Goal: Task Accomplishment & Management: Manage account settings

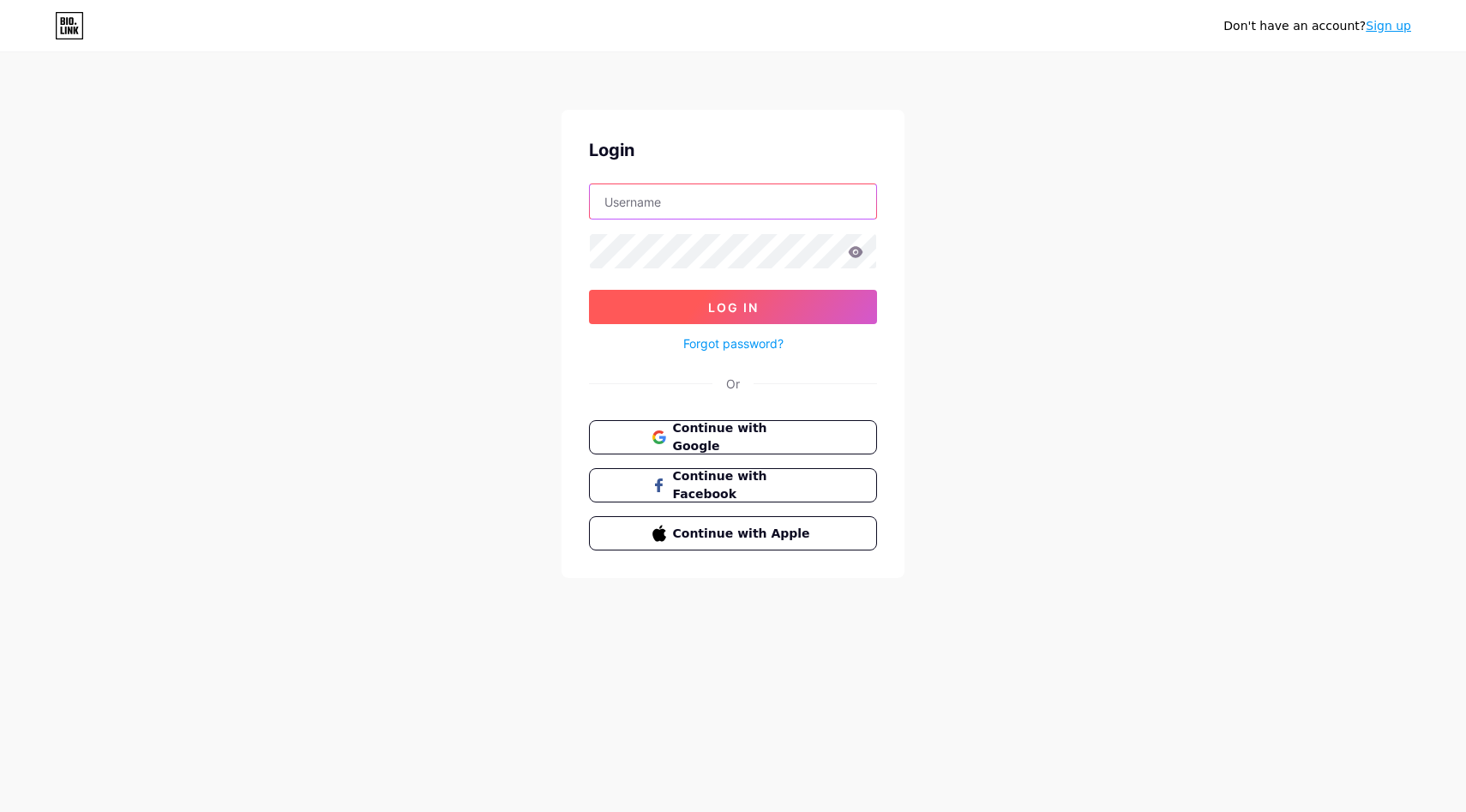
type input "[EMAIL_ADDRESS][DOMAIN_NAME]"
click at [753, 308] on span "Log In" at bounding box center [733, 307] width 51 height 15
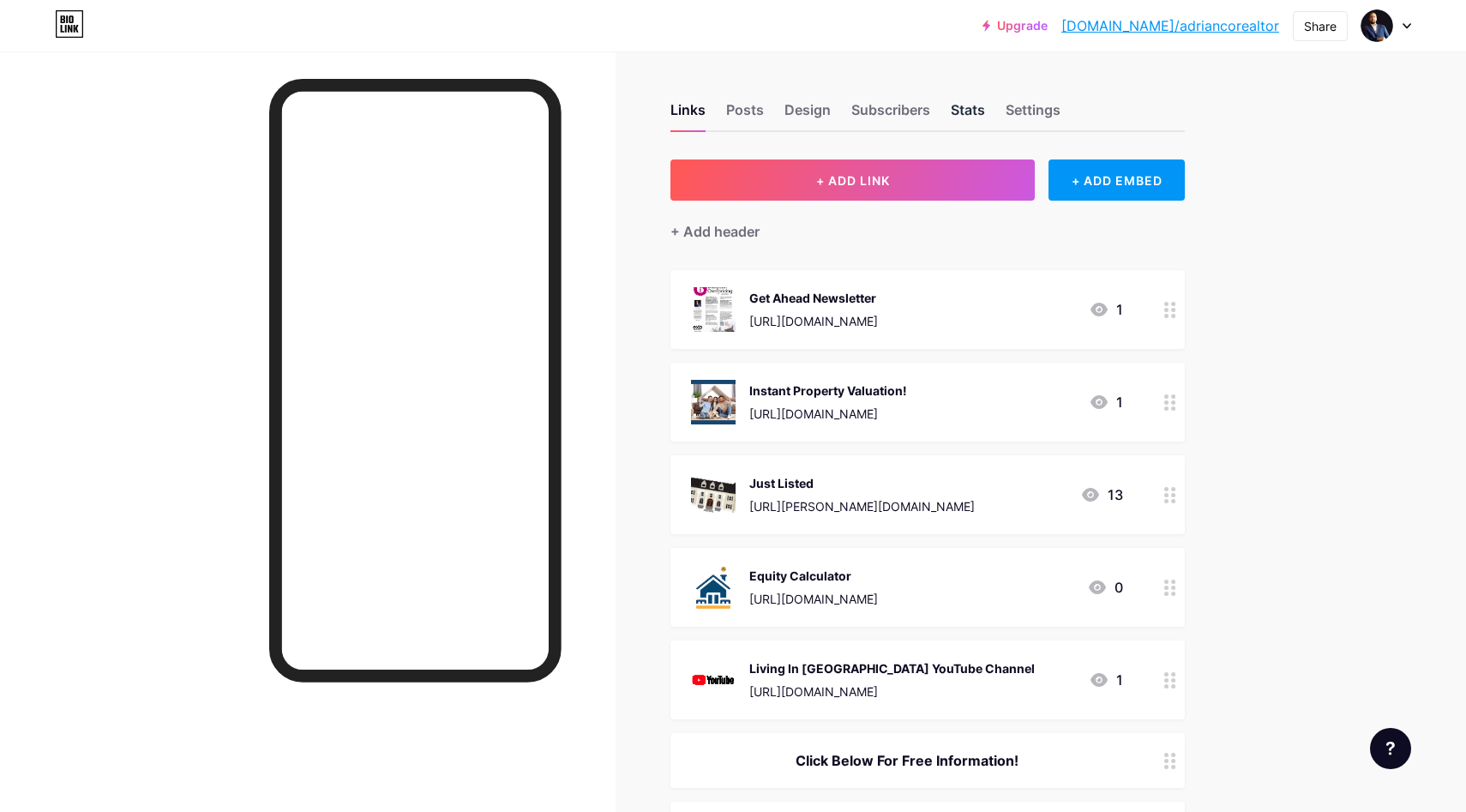
click at [964, 105] on div "Stats" at bounding box center [968, 114] width 34 height 31
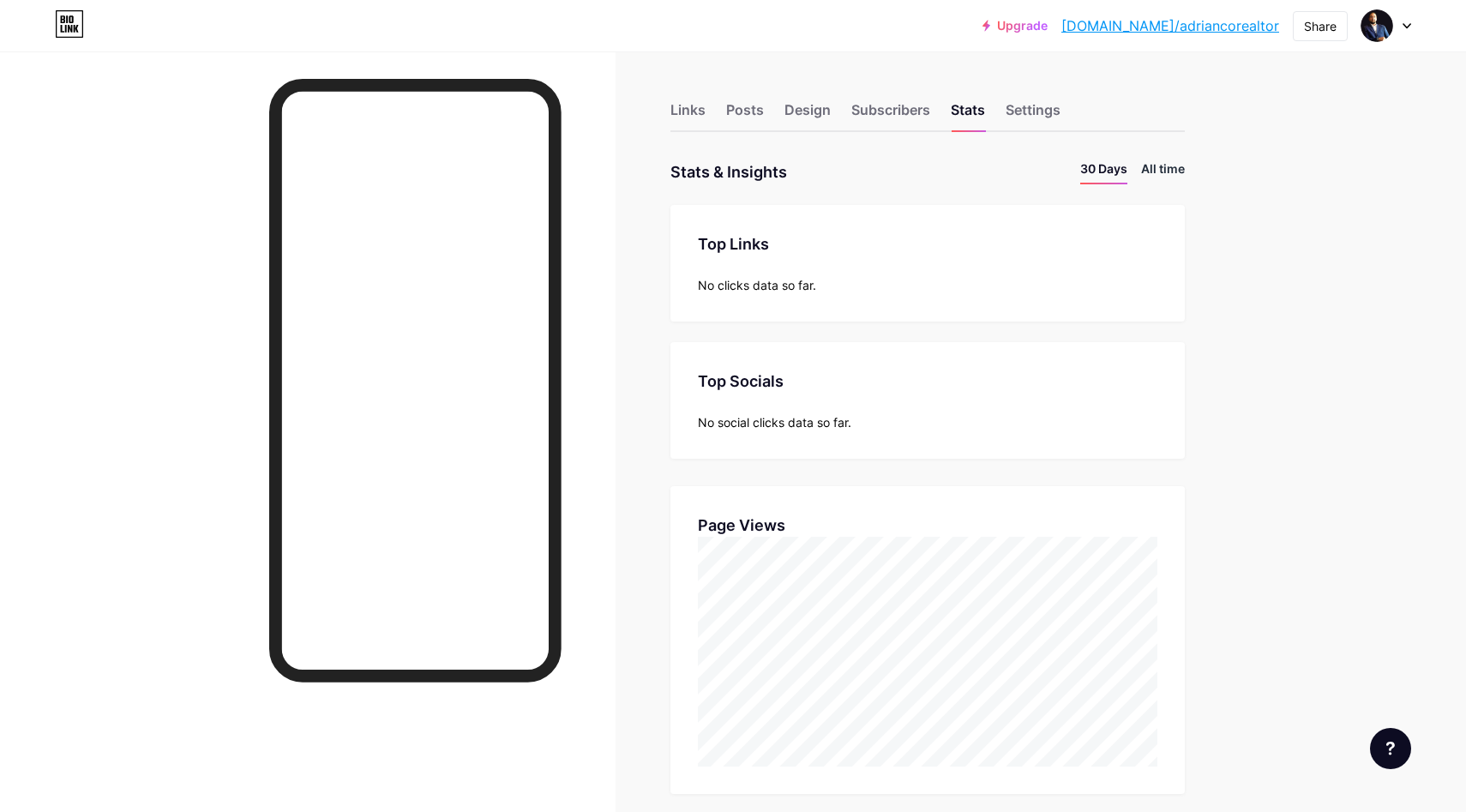
click at [1147, 169] on li "All time" at bounding box center [1163, 171] width 44 height 25
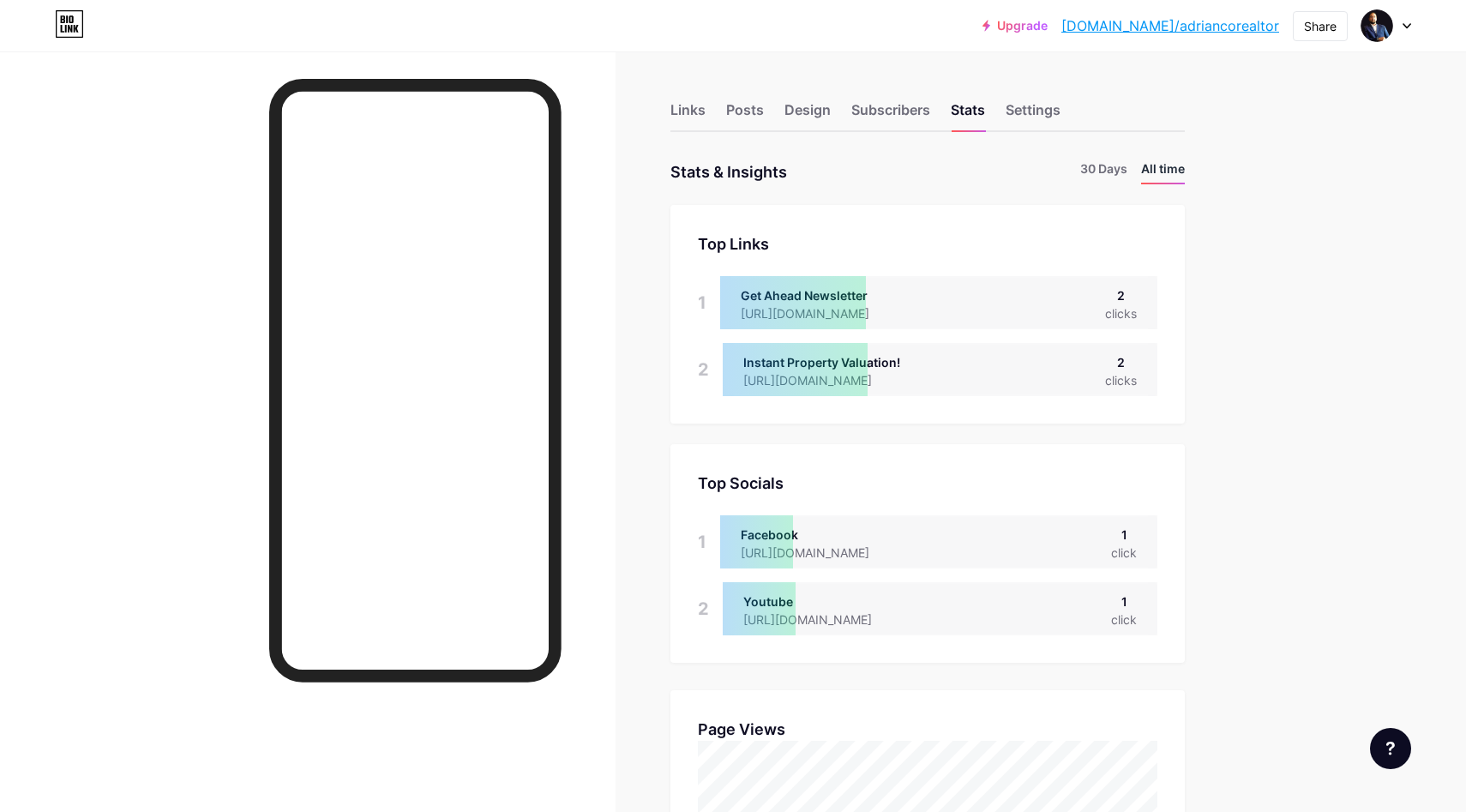
scroll to position [812, 1466]
click at [1112, 170] on li "30 Days" at bounding box center [1103, 171] width 47 height 25
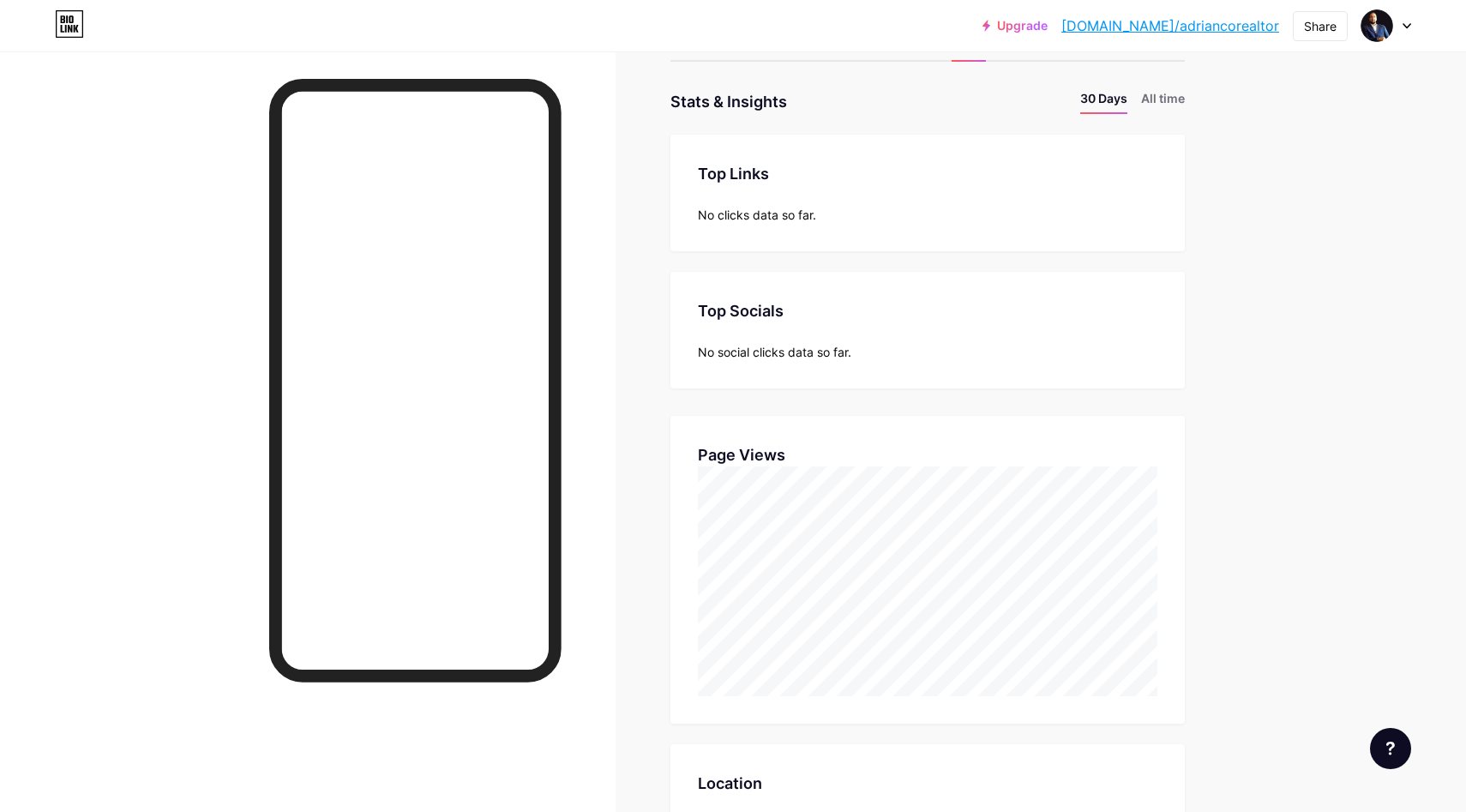
scroll to position [114, 0]
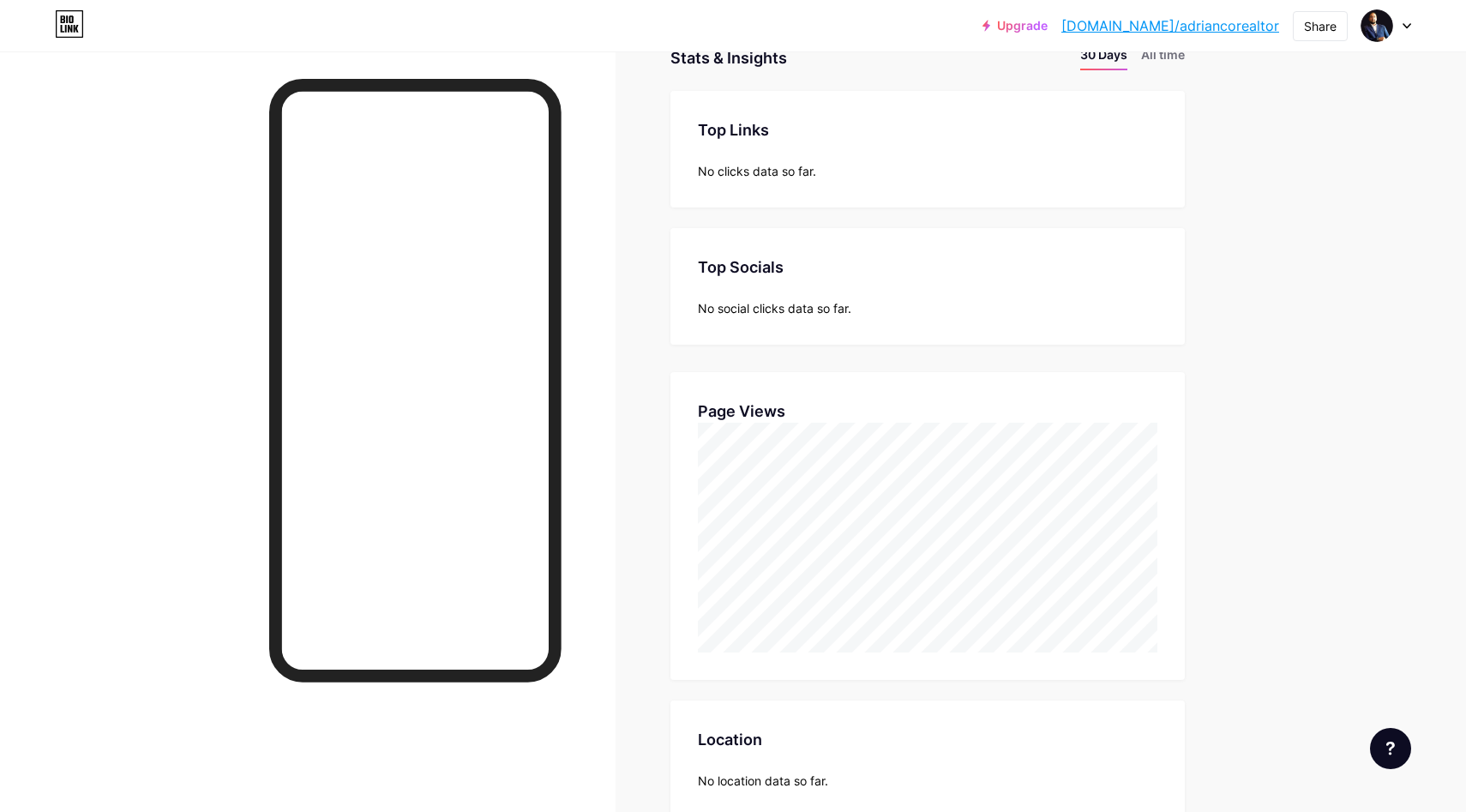
click at [612, 385] on div at bounding box center [308, 457] width 616 height 812
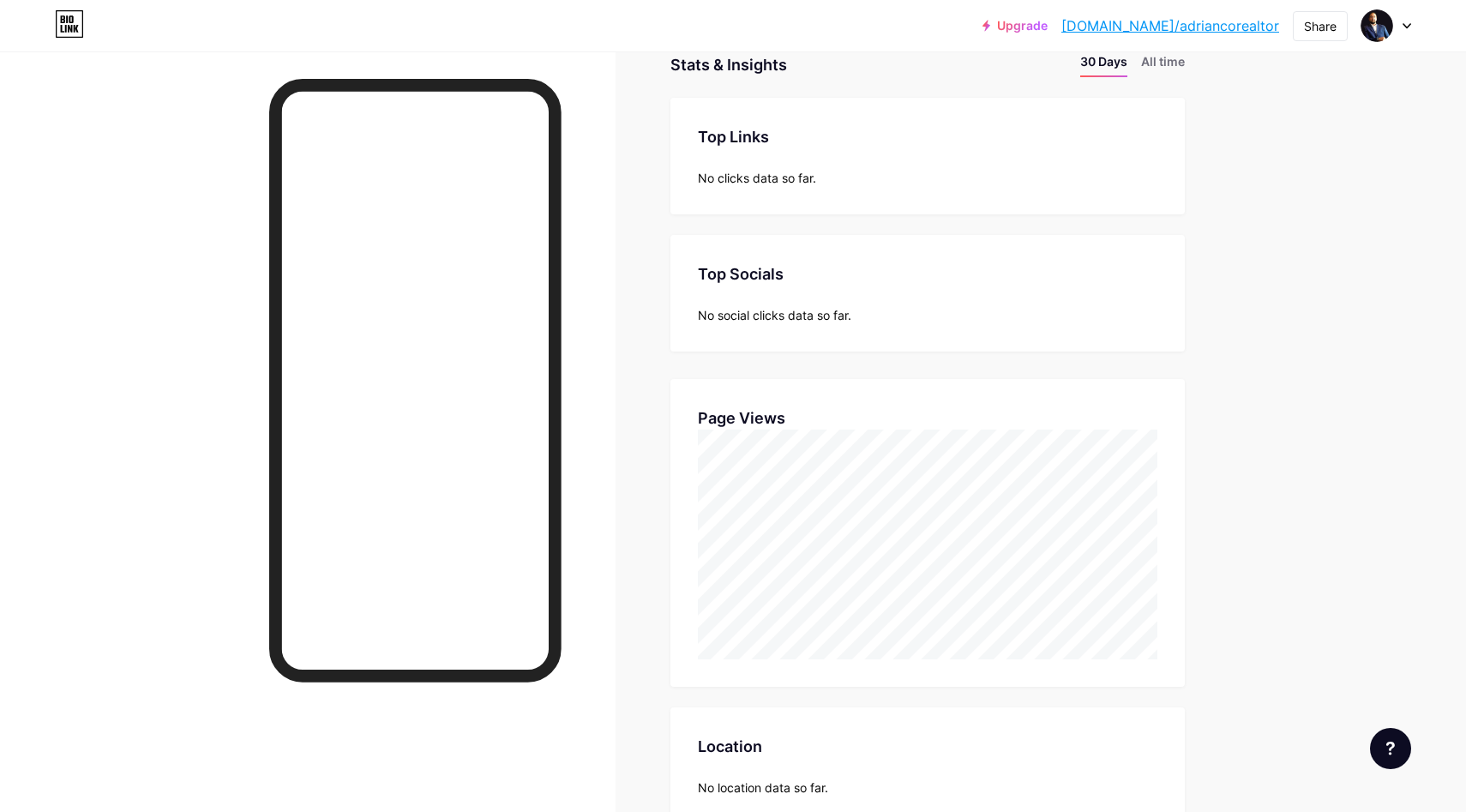
scroll to position [0, 0]
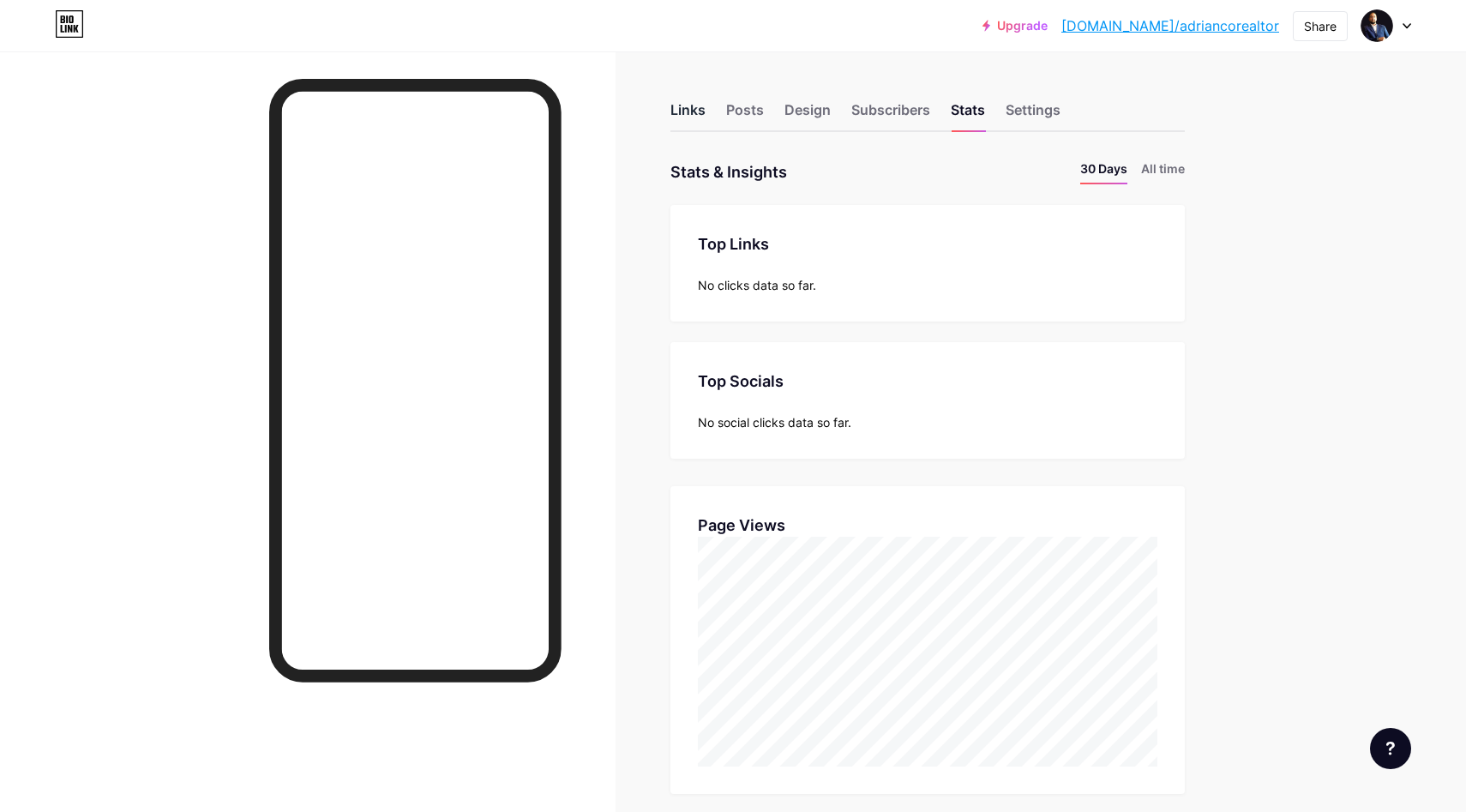
click at [700, 112] on div "Links" at bounding box center [687, 114] width 35 height 31
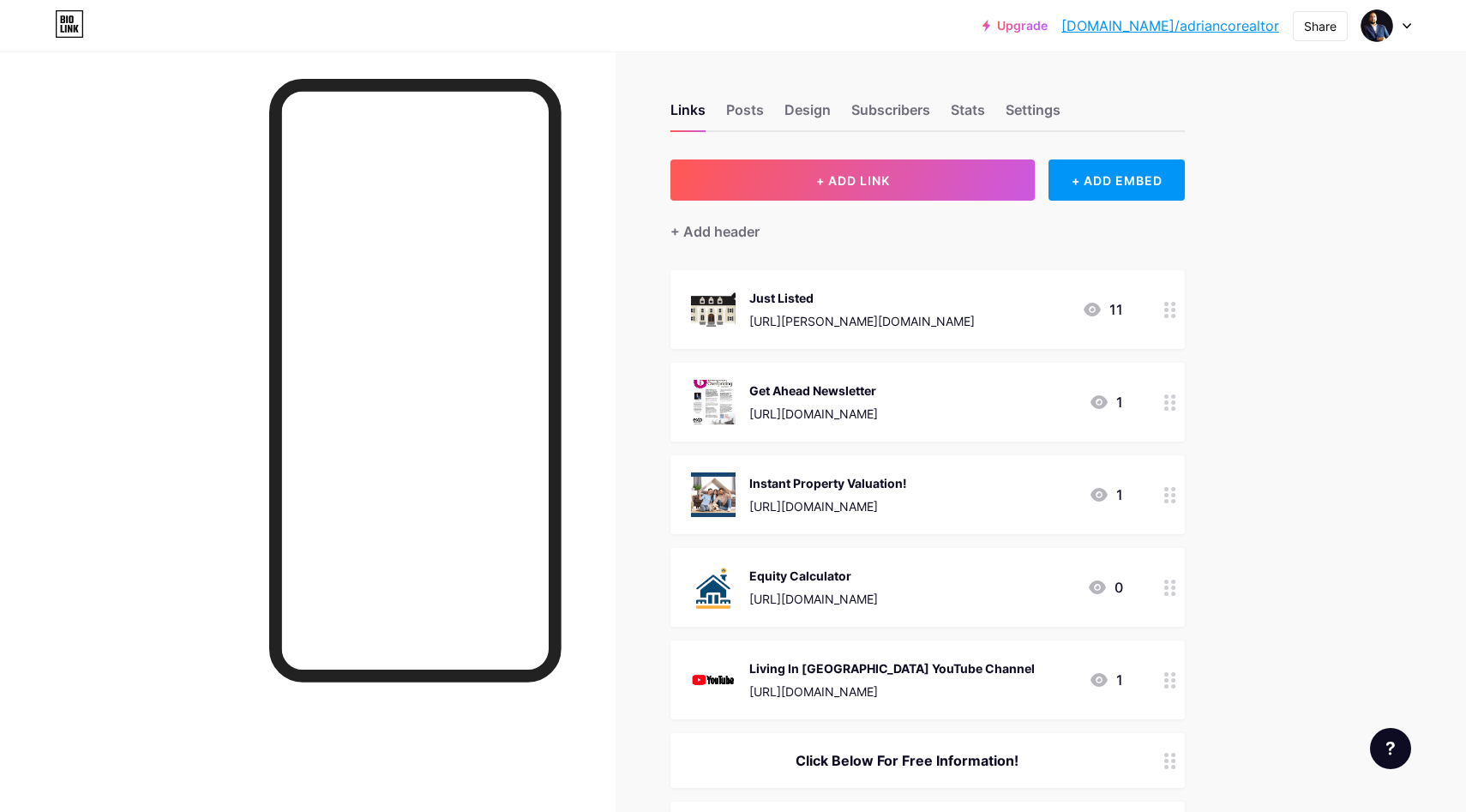
drag, startPoint x: 1164, startPoint y: 494, endPoint x: 664, endPoint y: 22, distance: 687.1
click at [1239, 359] on div "Links Posts Design Subscribers Stats Settings + ADD LINK + ADD EMBED + Add head…" at bounding box center [628, 781] width 1257 height 1461
click at [842, 315] on div "[URL][PERSON_NAME][DOMAIN_NAME]" at bounding box center [861, 321] width 225 height 18
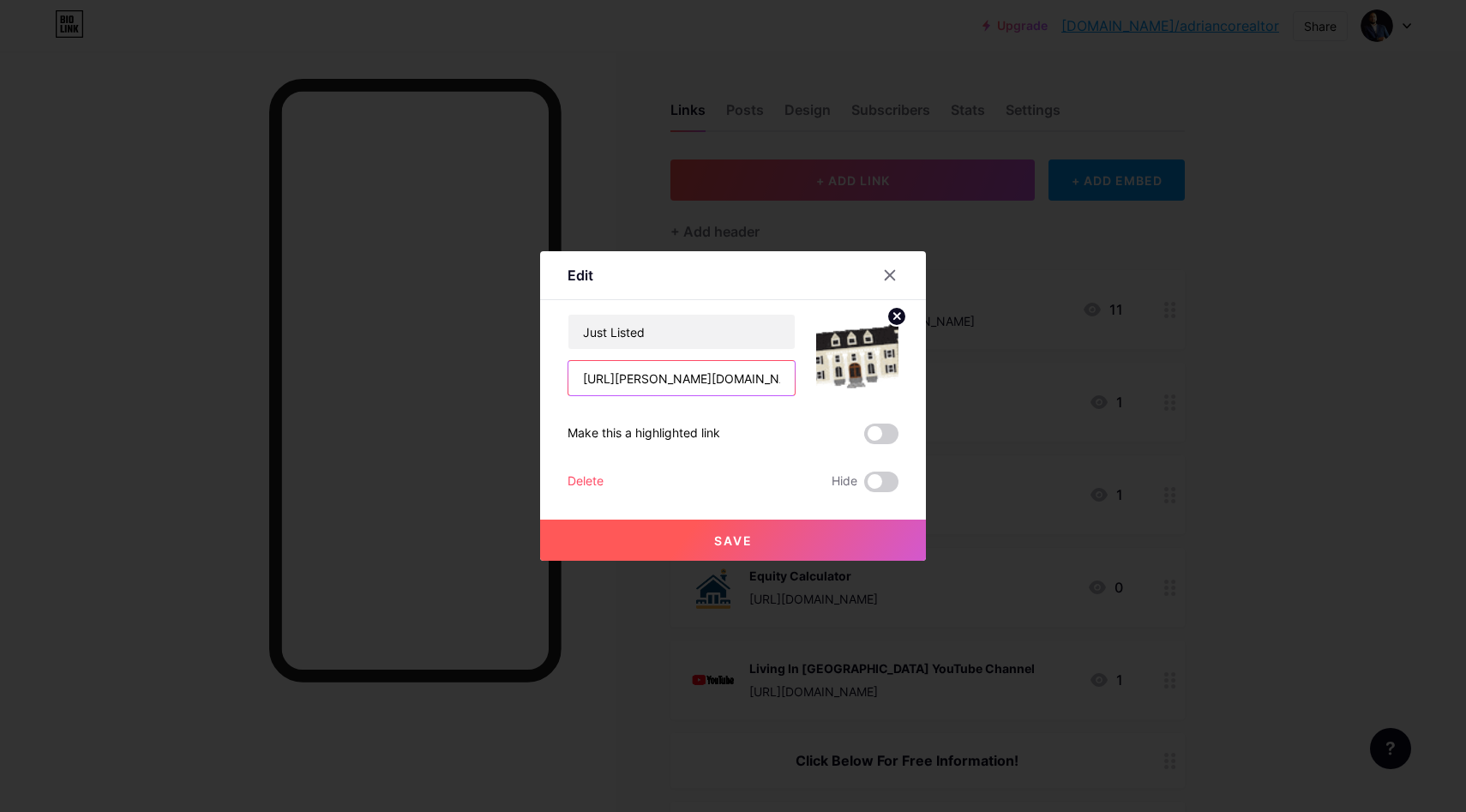
click at [775, 369] on input "[URL][PERSON_NAME][DOMAIN_NAME]" at bounding box center [681, 378] width 226 height 34
click at [973, 236] on div at bounding box center [733, 406] width 1466 height 812
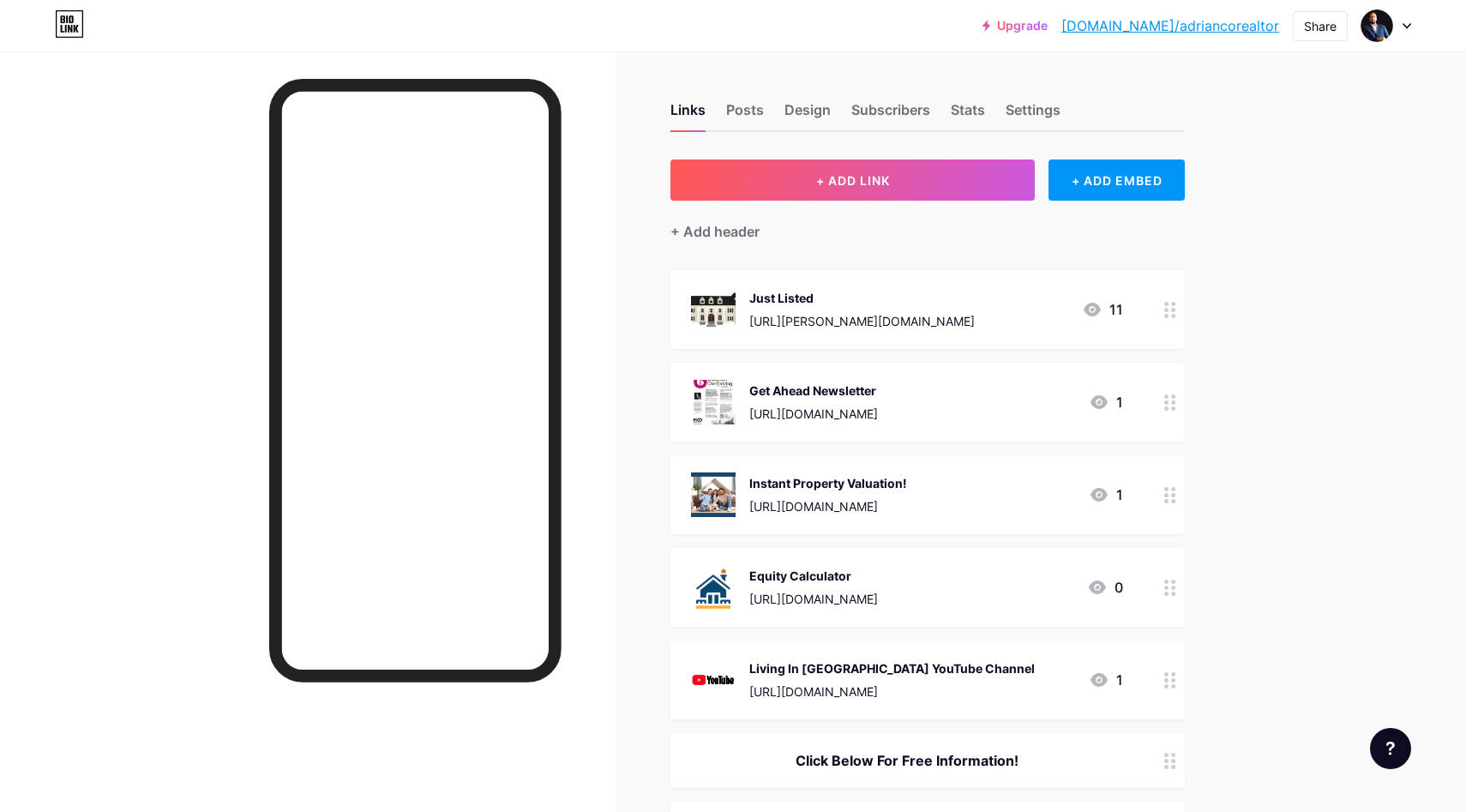
click at [1174, 310] on circle at bounding box center [1173, 310] width 4 height 4
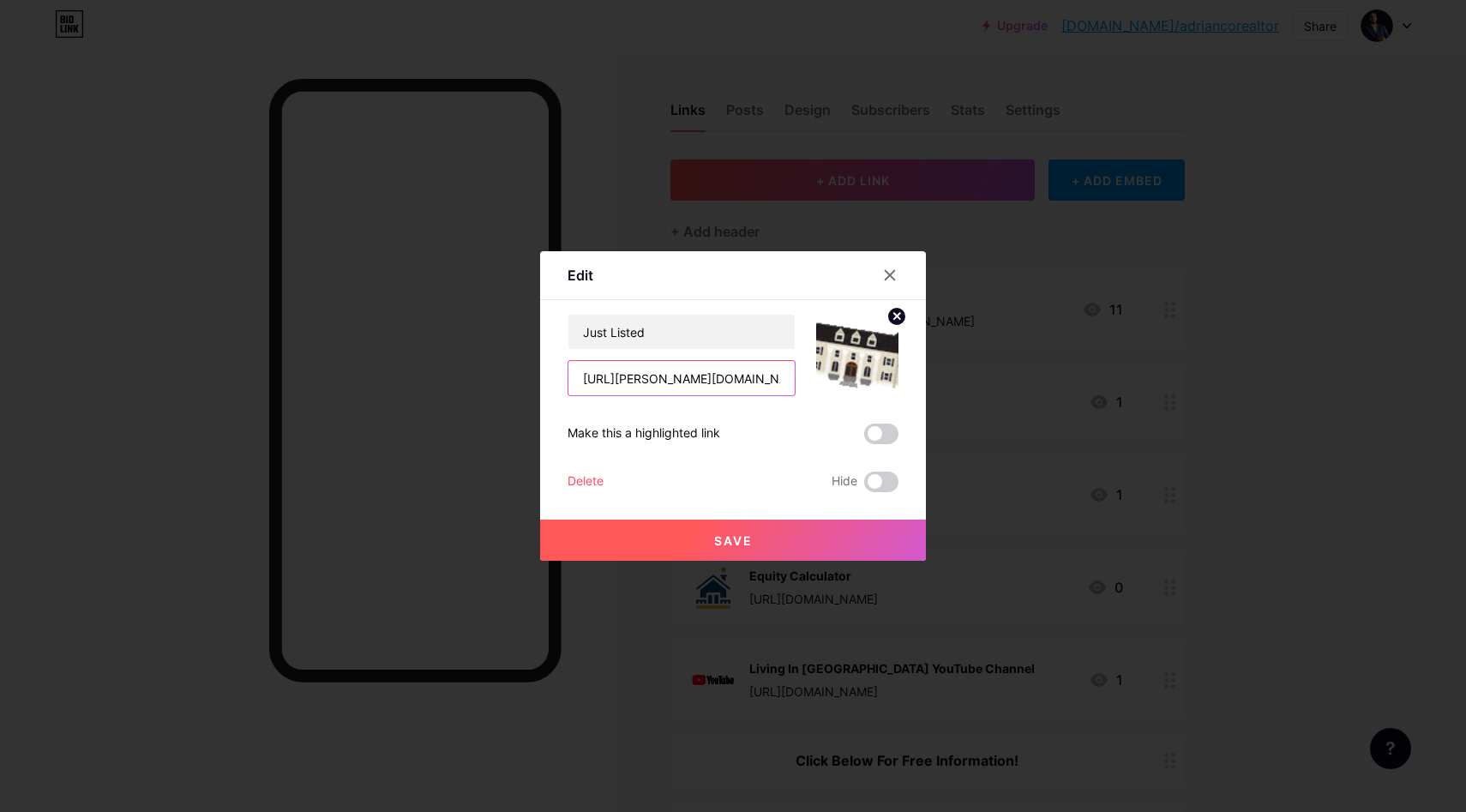
click at [776, 383] on input "[URL][PERSON_NAME][DOMAIN_NAME]" at bounding box center [681, 378] width 226 height 34
paste input "[DOMAIN_NAME][URL][PERSON_NAME]"
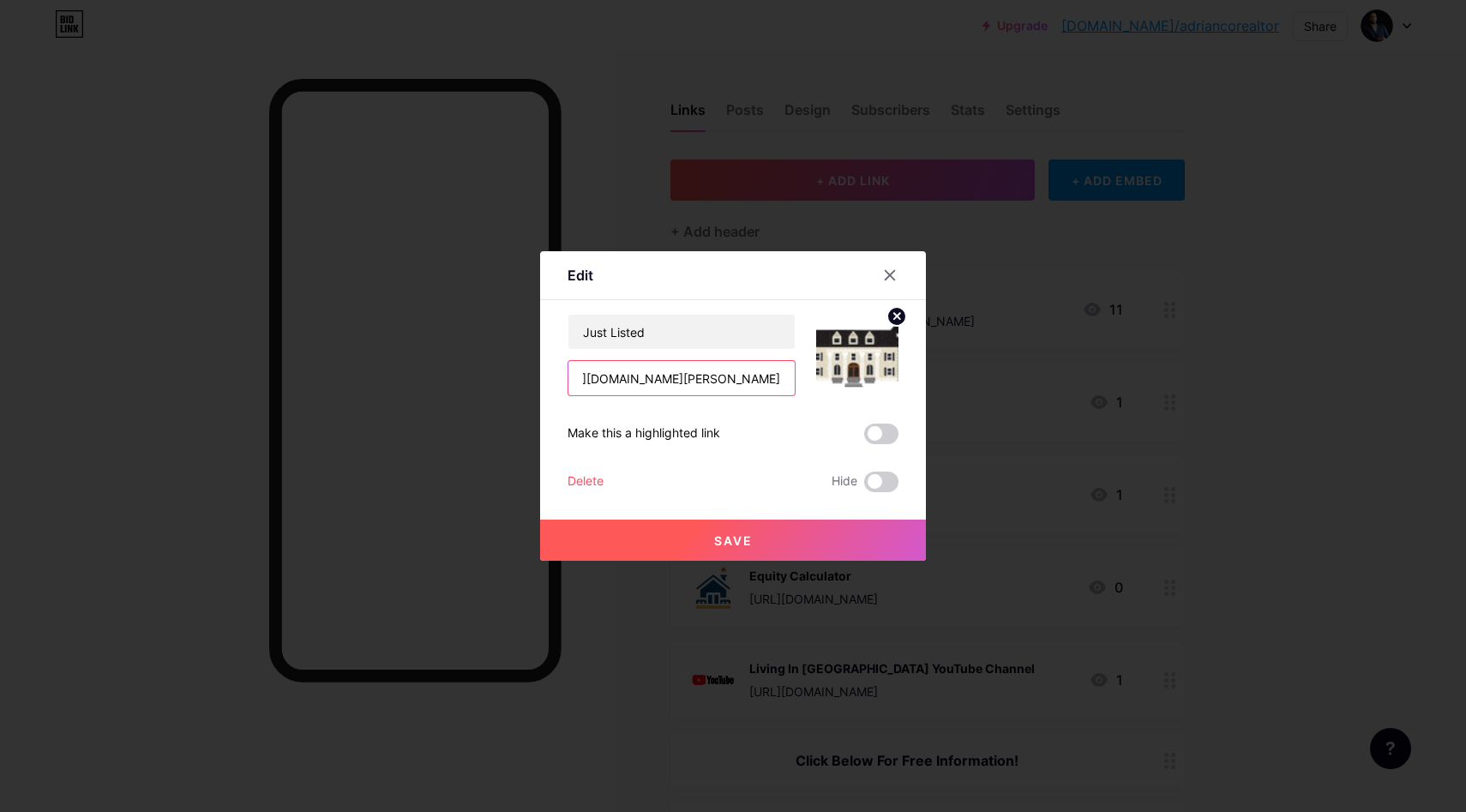
type input "[URL][DOMAIN_NAME][PERSON_NAME]"
click at [714, 539] on span "Save" at bounding box center [733, 540] width 39 height 15
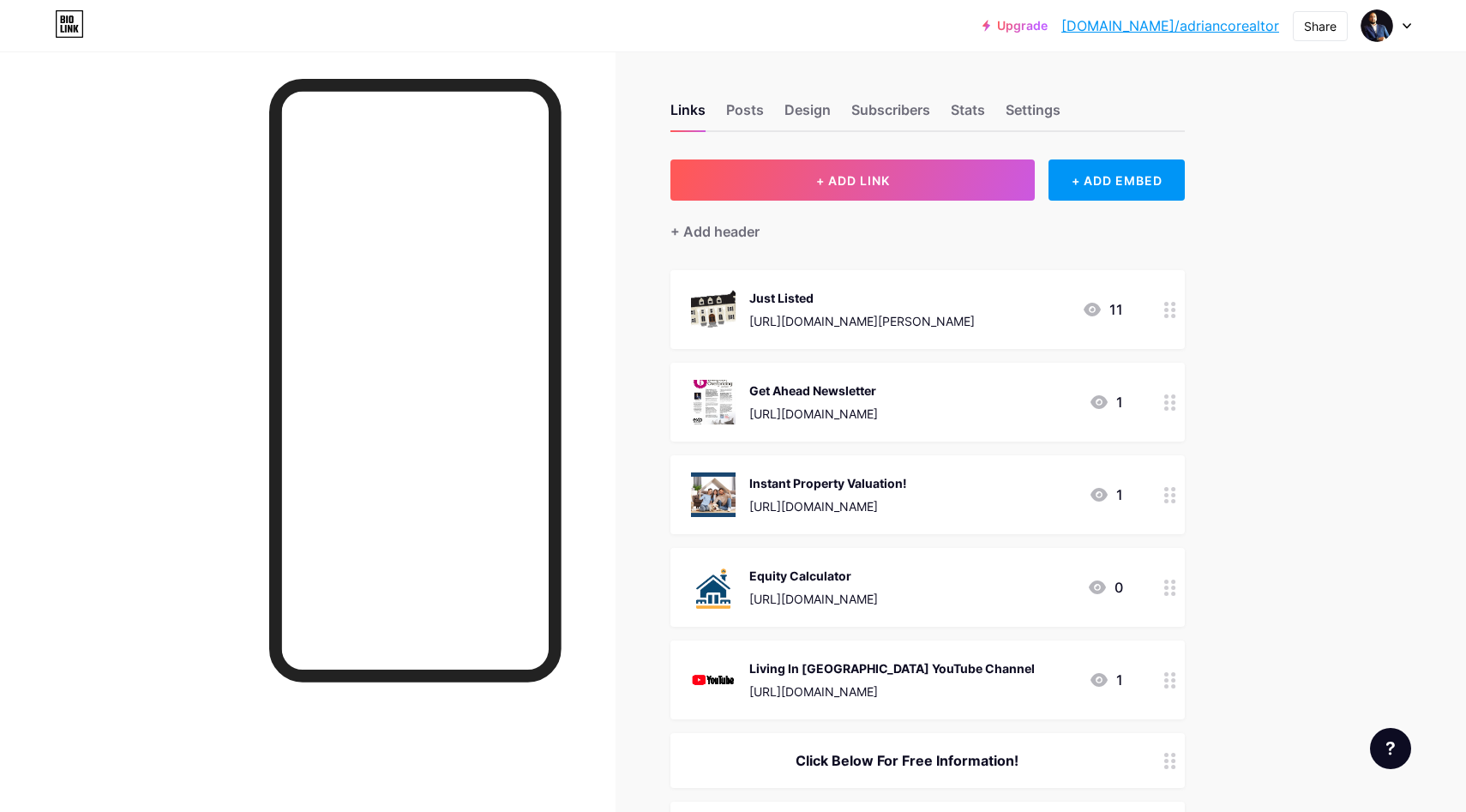
click at [1160, 305] on div at bounding box center [1170, 309] width 29 height 79
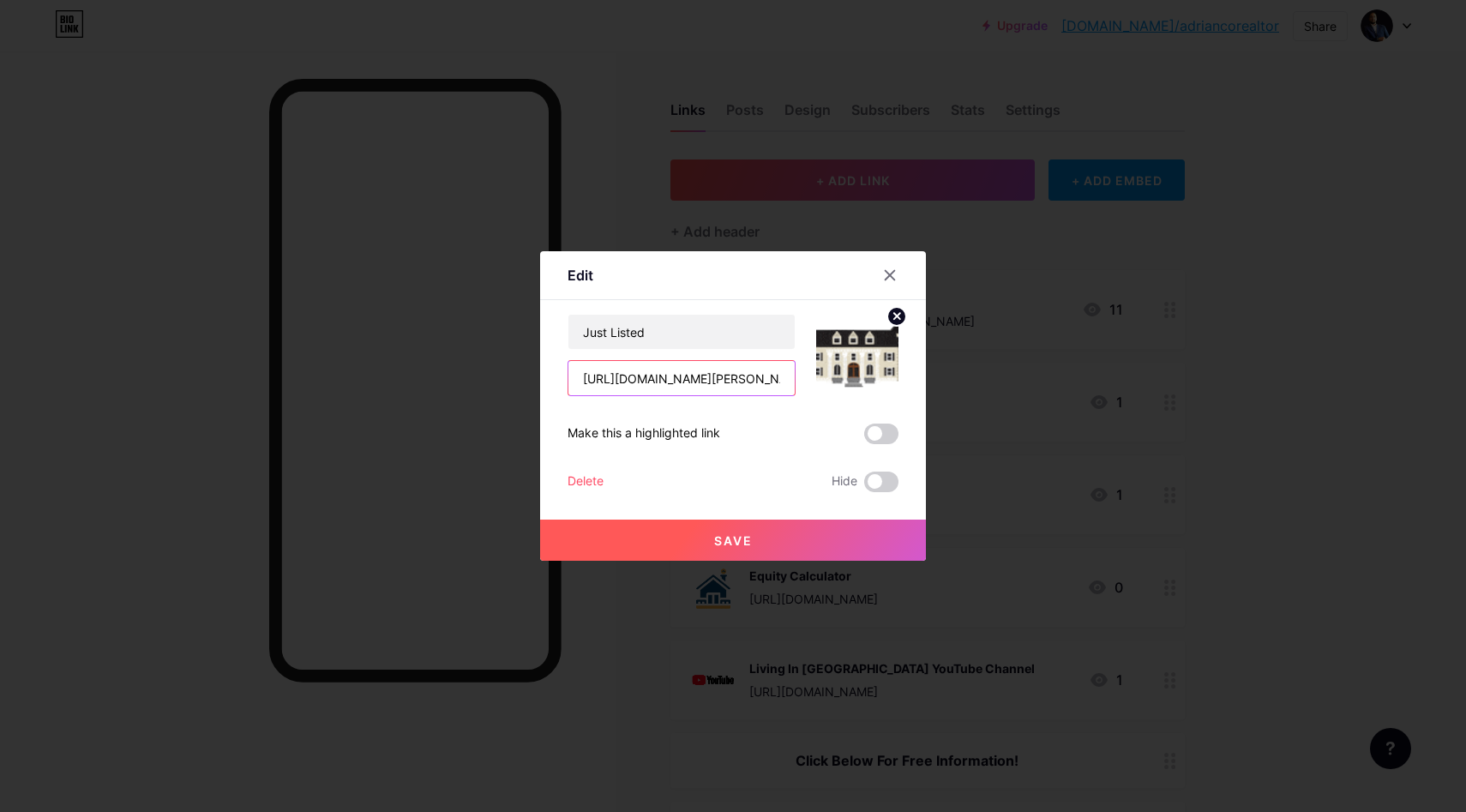
click at [638, 369] on input "[URL][DOMAIN_NAME][PERSON_NAME]" at bounding box center [681, 378] width 226 height 34
paste input "[PERSON_NAME][DOMAIN_NAME][URL]"
type input "[URL][PERSON_NAME][DOMAIN_NAME]"
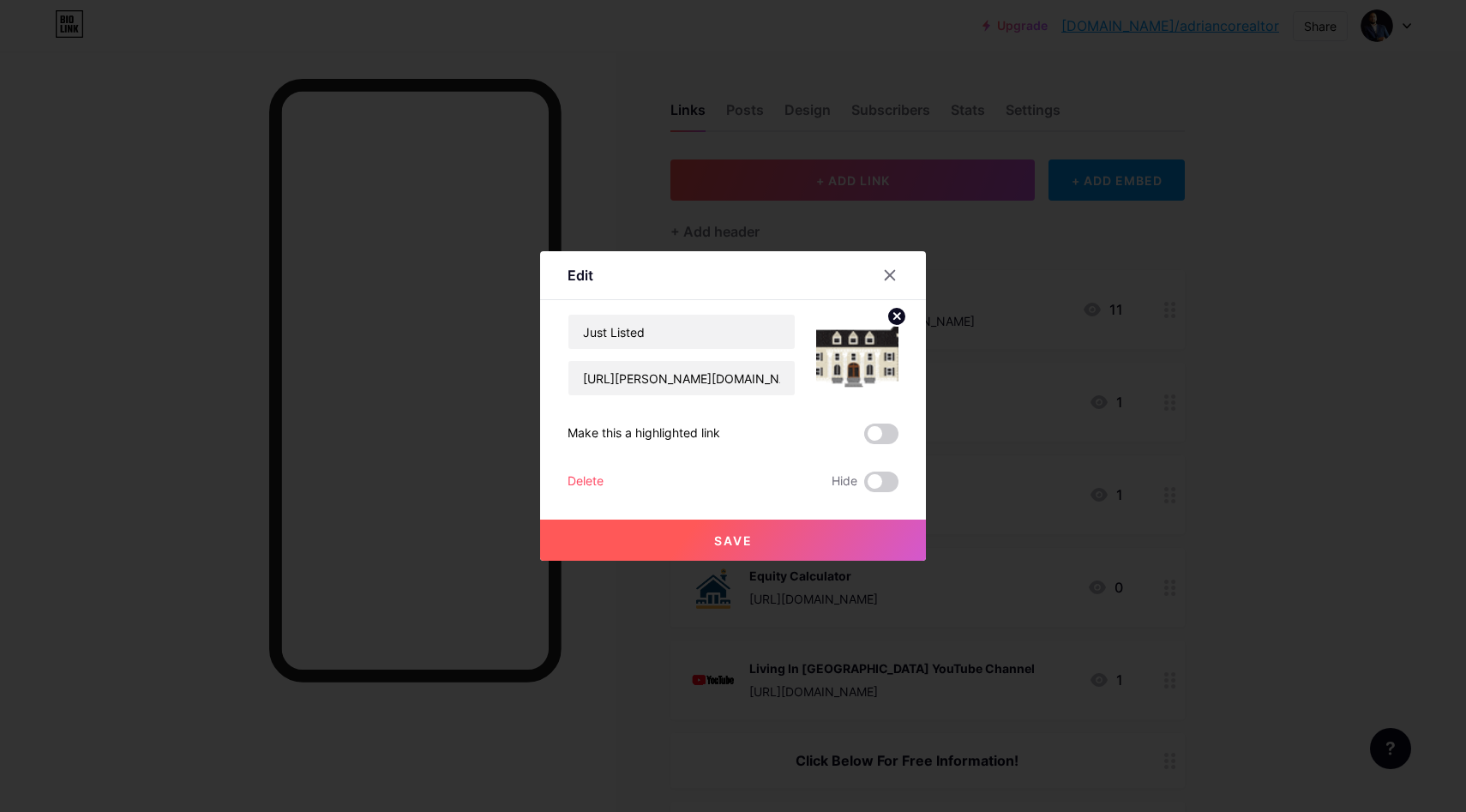
click at [707, 536] on button "Save" at bounding box center [733, 539] width 386 height 41
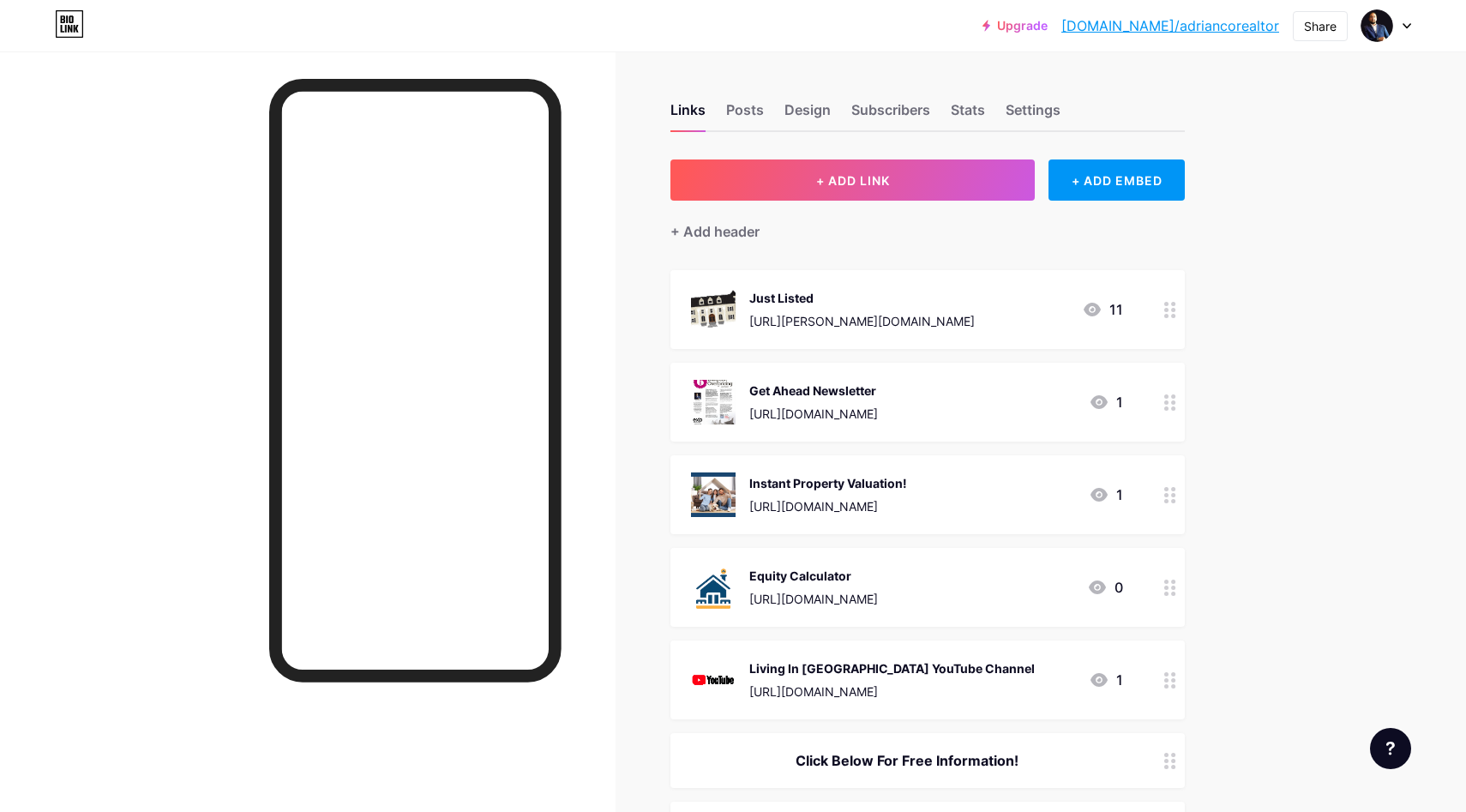
click at [826, 296] on div "Just Listed" at bounding box center [861, 298] width 225 height 18
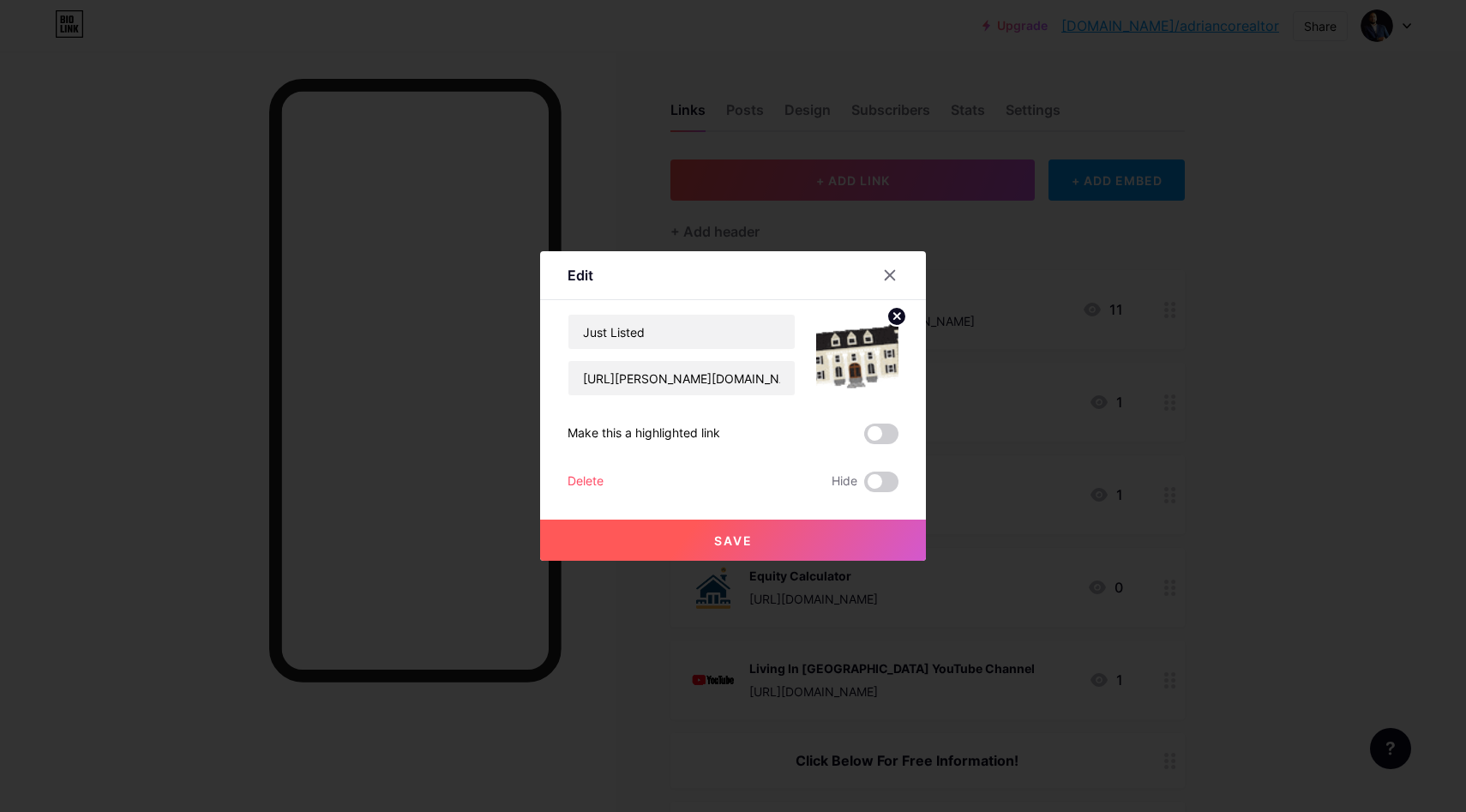
click at [616, 209] on div at bounding box center [733, 406] width 1466 height 812
